Goal: Information Seeking & Learning: Learn about a topic

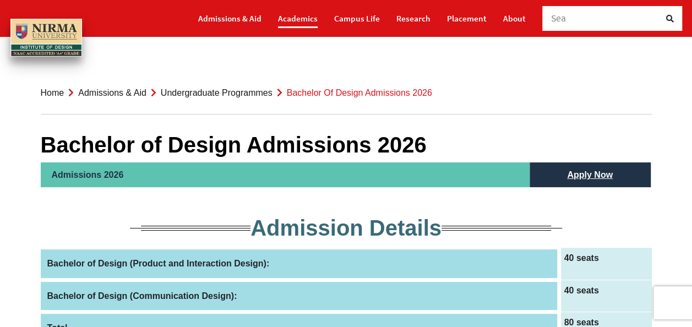
click at [305, 17] on link "Academics" at bounding box center [298, 18] width 40 height 19
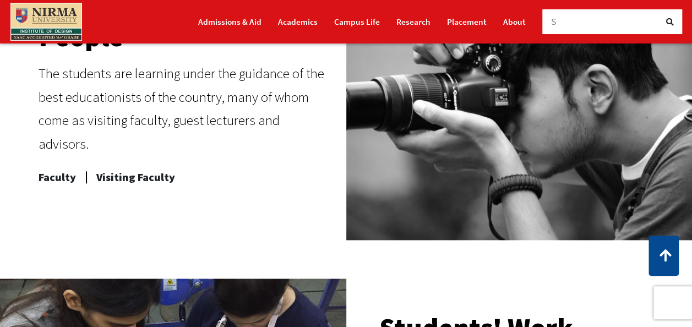
scroll to position [548, 0]
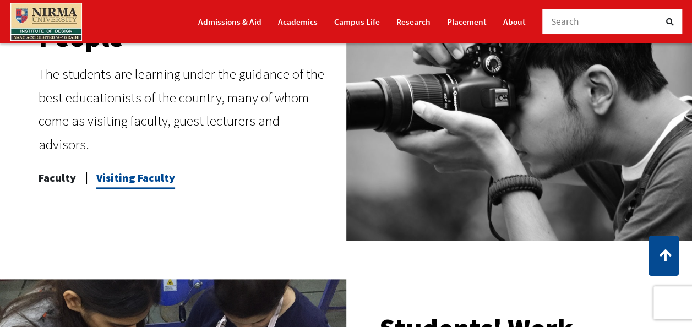
click at [129, 173] on span "Visiting Faculty" at bounding box center [135, 178] width 79 height 22
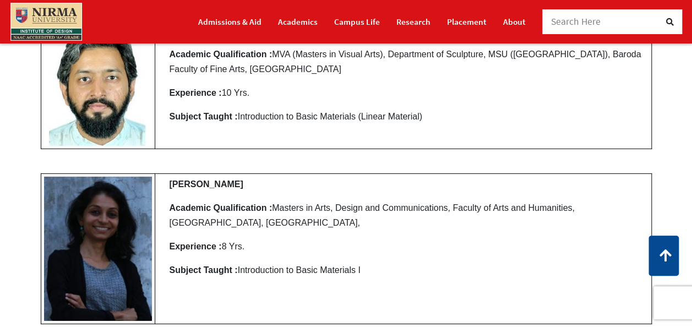
scroll to position [3562, 0]
